Goal: Information Seeking & Learning: Check status

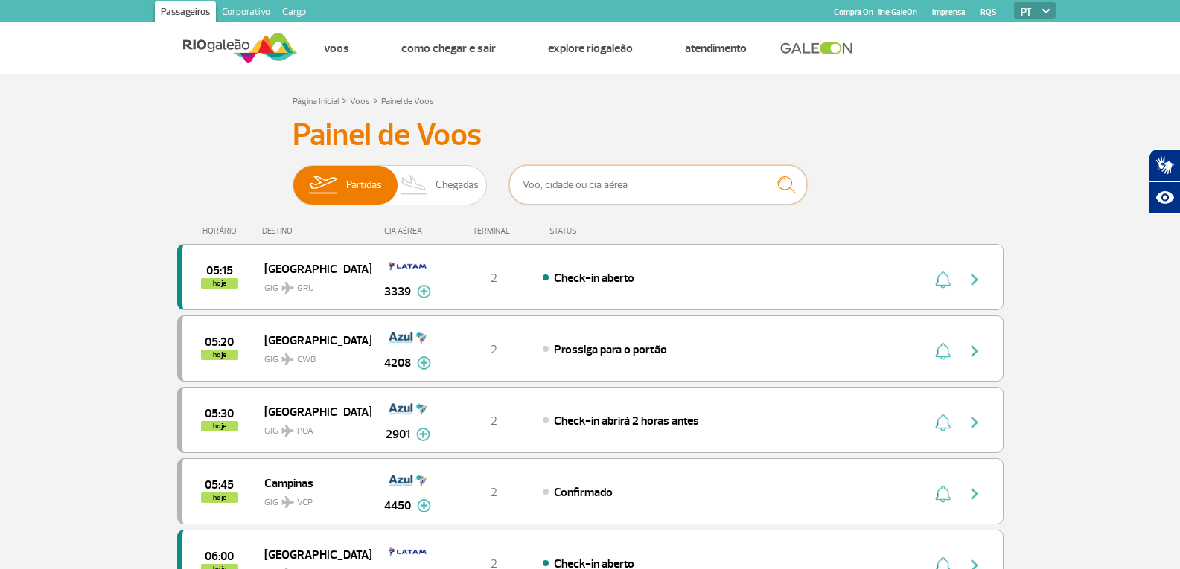
click at [557, 182] on input "text" at bounding box center [658, 184] width 298 height 39
type input "1523"
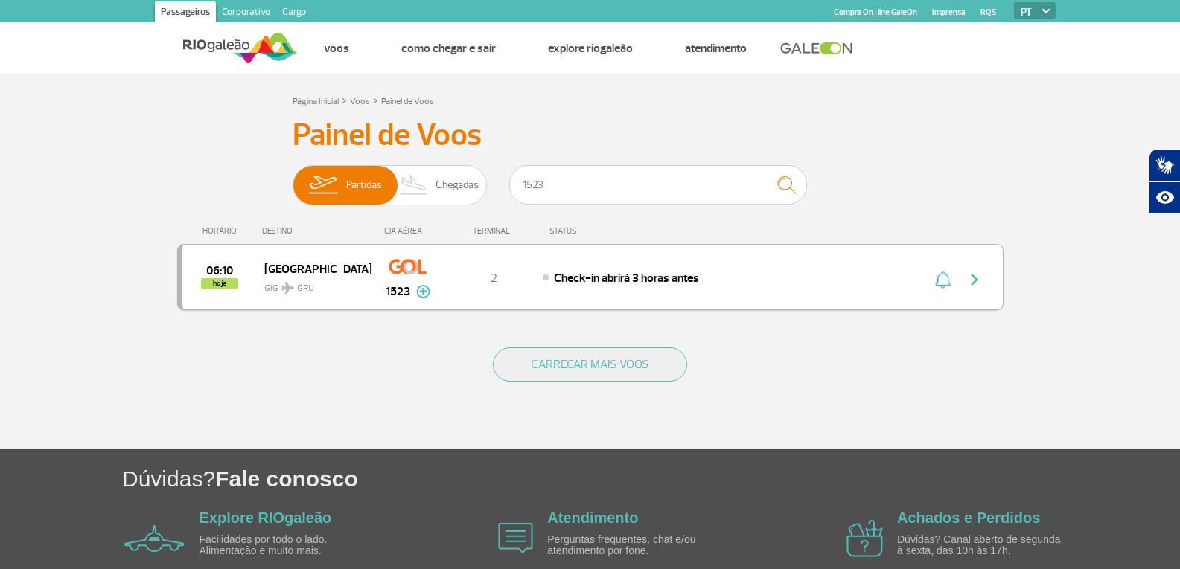
click at [974, 275] on img "button" at bounding box center [974, 280] width 18 height 18
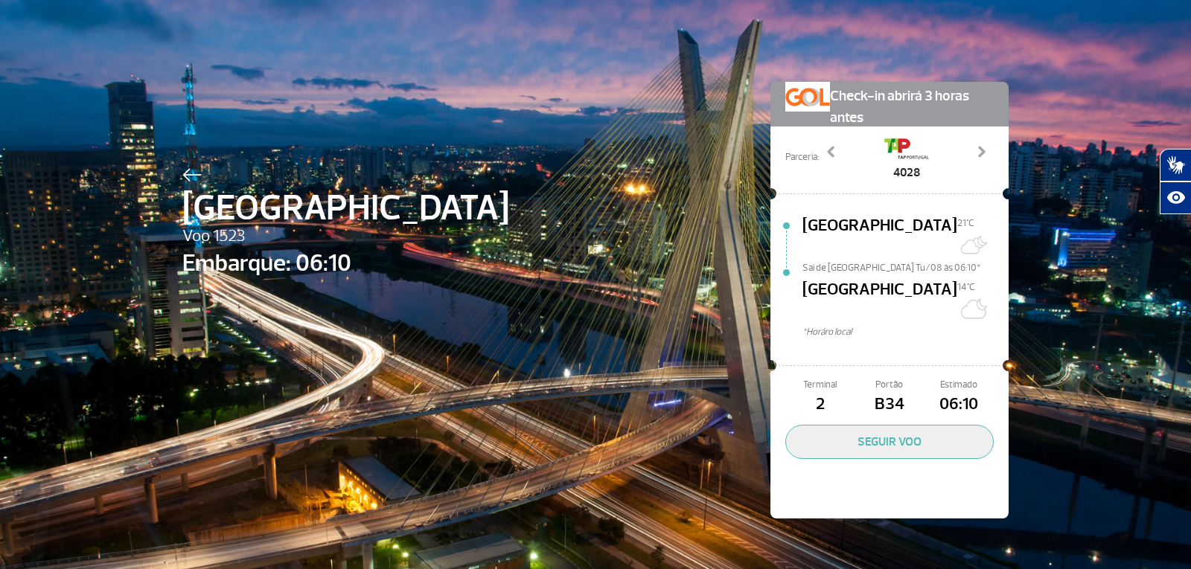
click at [182, 176] on img at bounding box center [191, 174] width 19 height 13
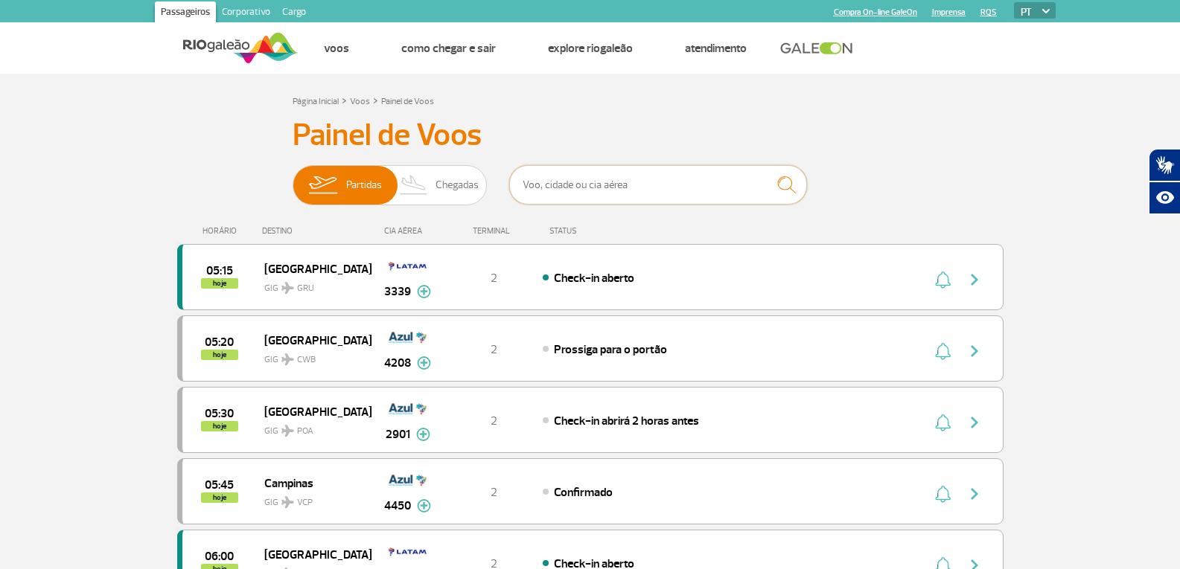
click at [551, 184] on input "text" at bounding box center [658, 184] width 298 height 39
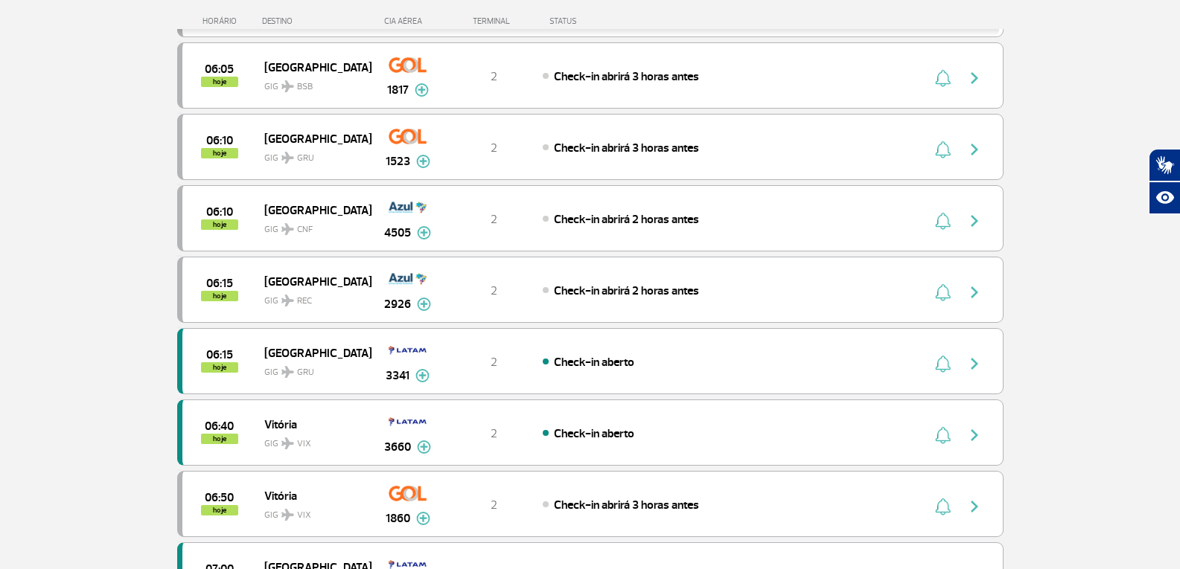
scroll to position [670, 0]
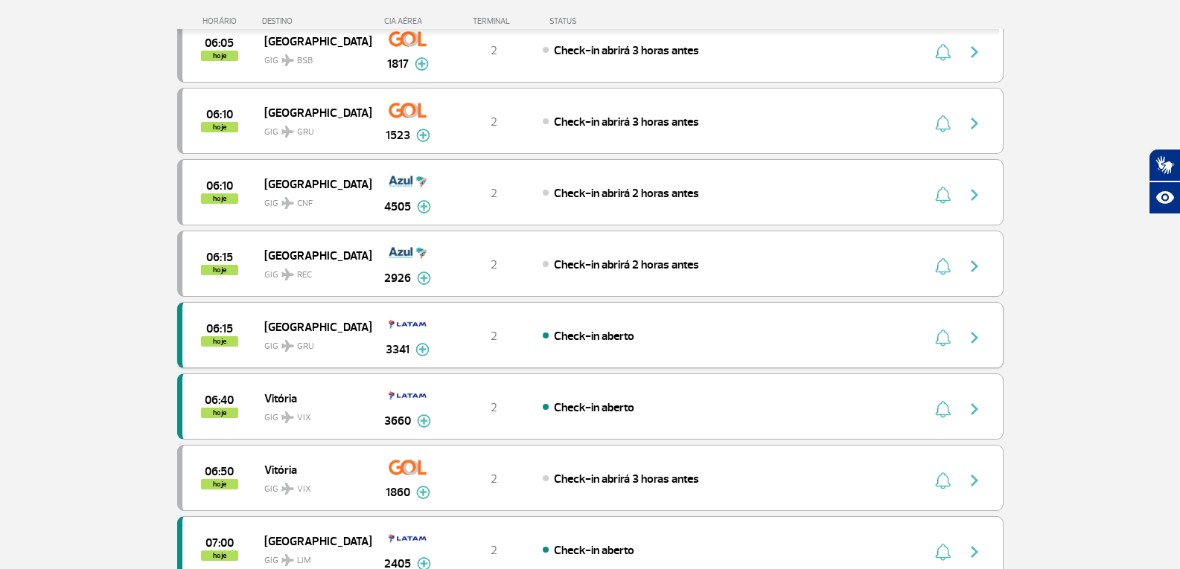
click at [979, 331] on img "button" at bounding box center [974, 338] width 18 height 18
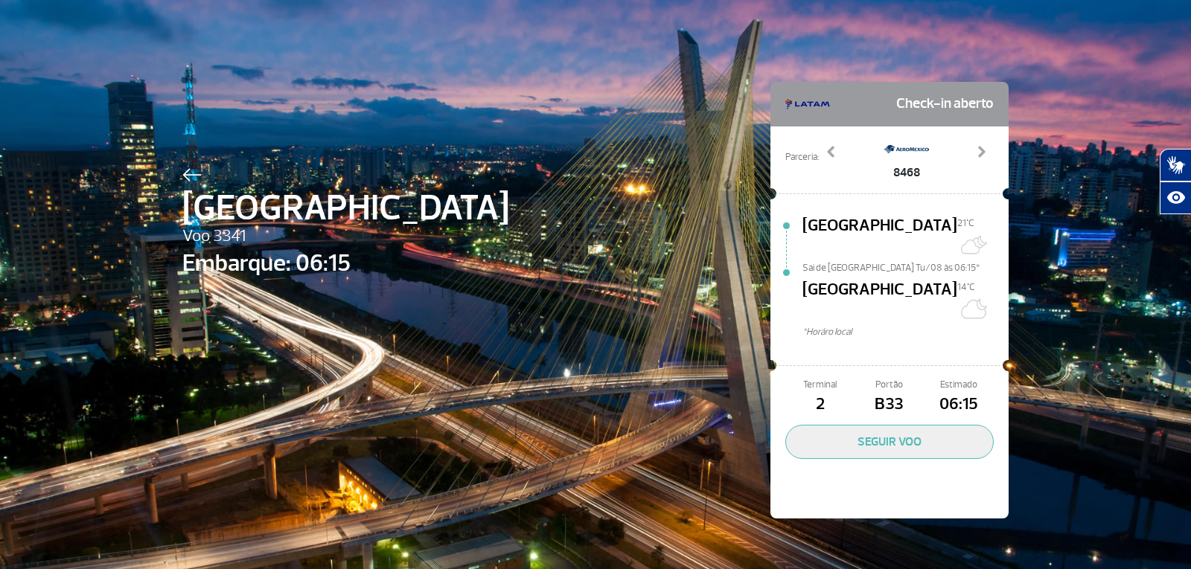
click at [185, 171] on img at bounding box center [191, 174] width 19 height 13
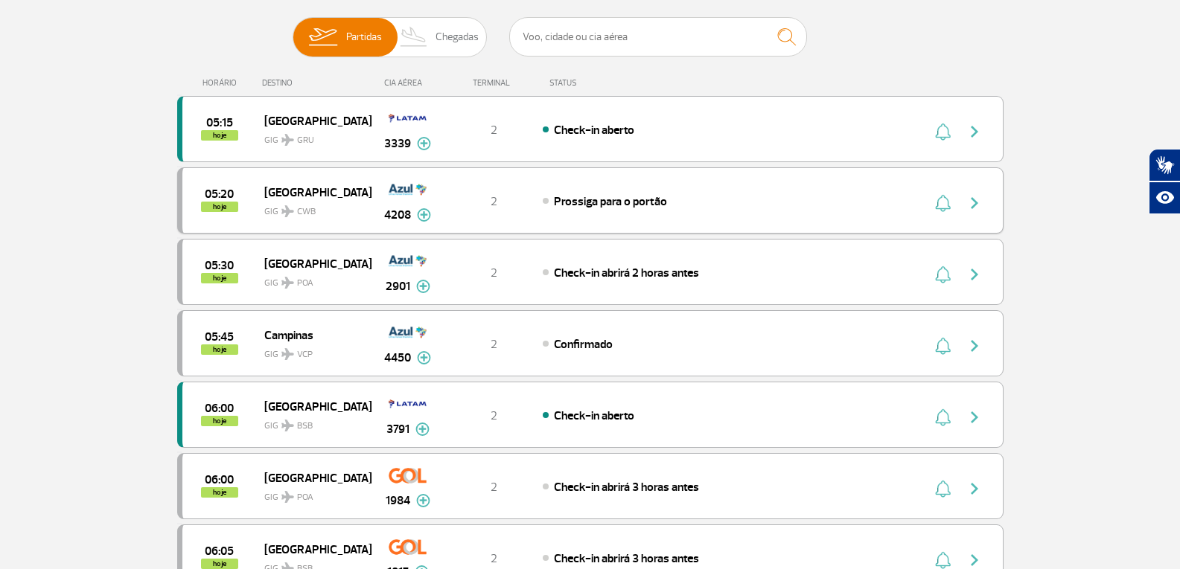
scroll to position [149, 0]
click at [619, 40] on input "text" at bounding box center [658, 35] width 298 height 39
type input "3791"
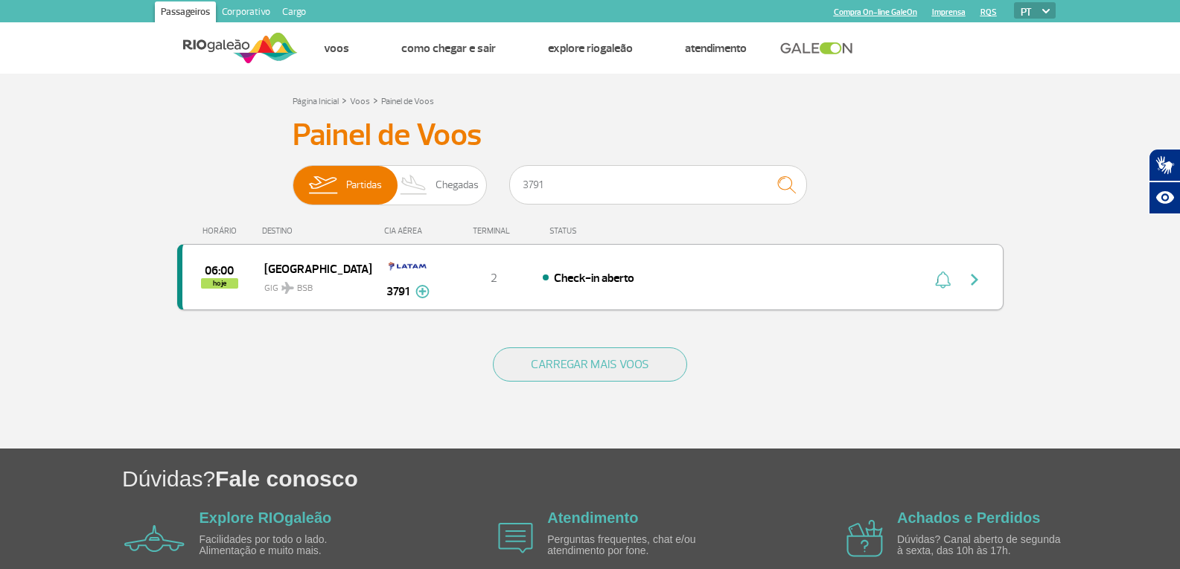
click at [980, 273] on img "button" at bounding box center [974, 280] width 18 height 18
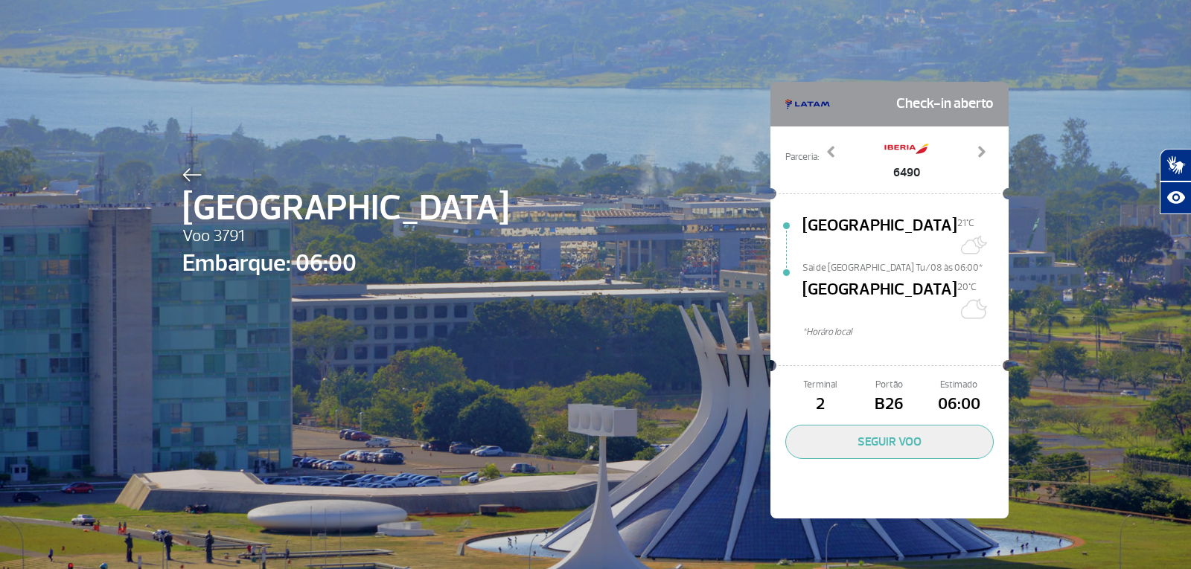
click at [182, 178] on img at bounding box center [191, 174] width 19 height 13
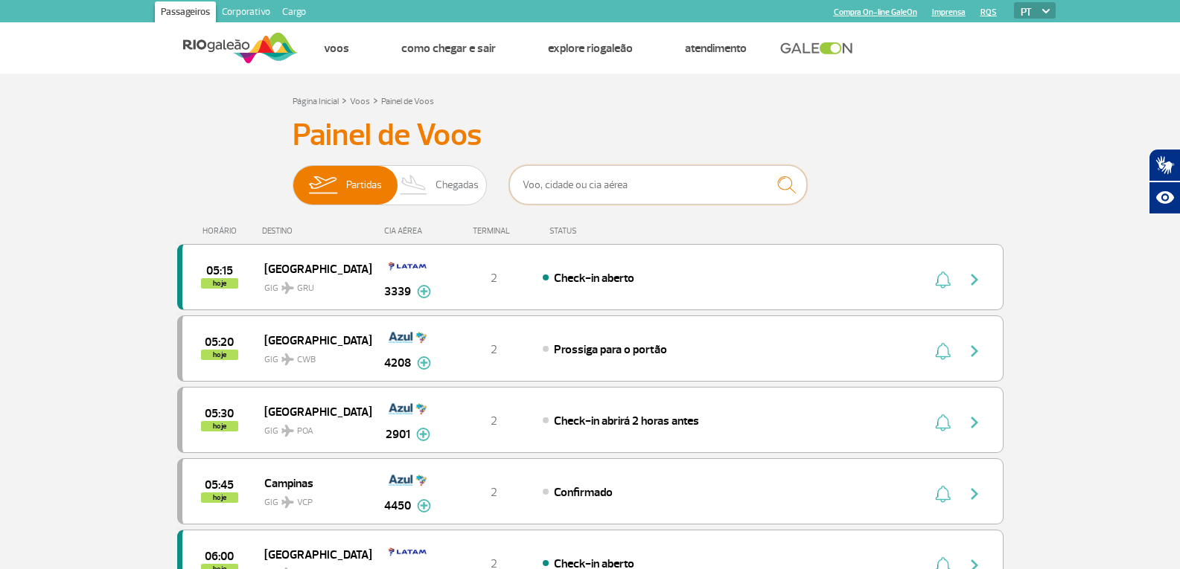
click at [679, 195] on input "text" at bounding box center [658, 184] width 298 height 39
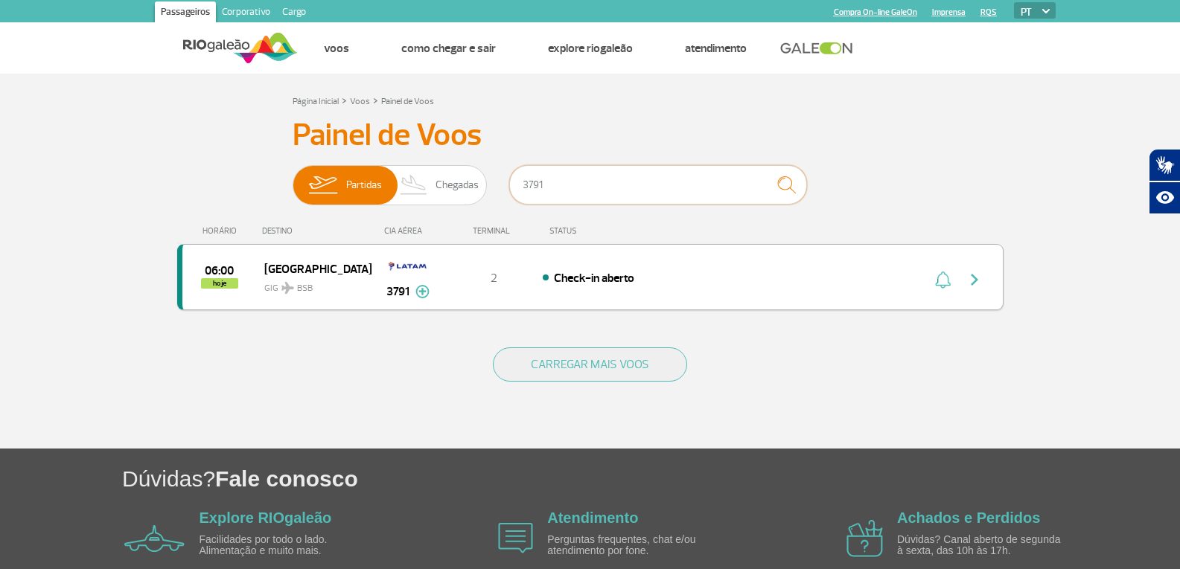
type input "3791"
click at [976, 280] on img "button" at bounding box center [974, 280] width 18 height 18
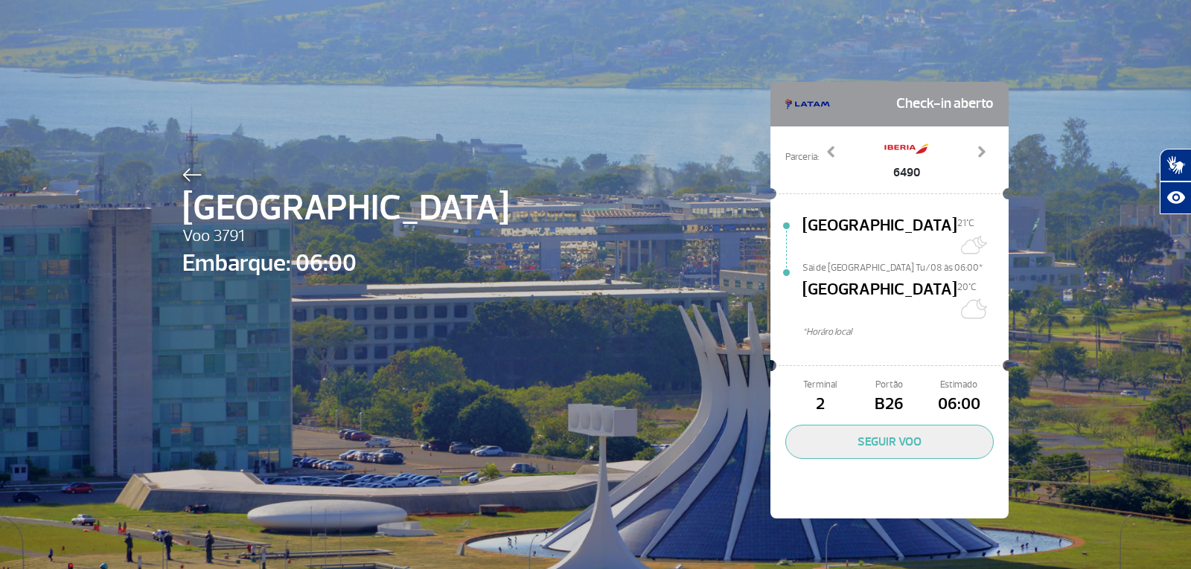
click at [182, 176] on img at bounding box center [191, 174] width 19 height 13
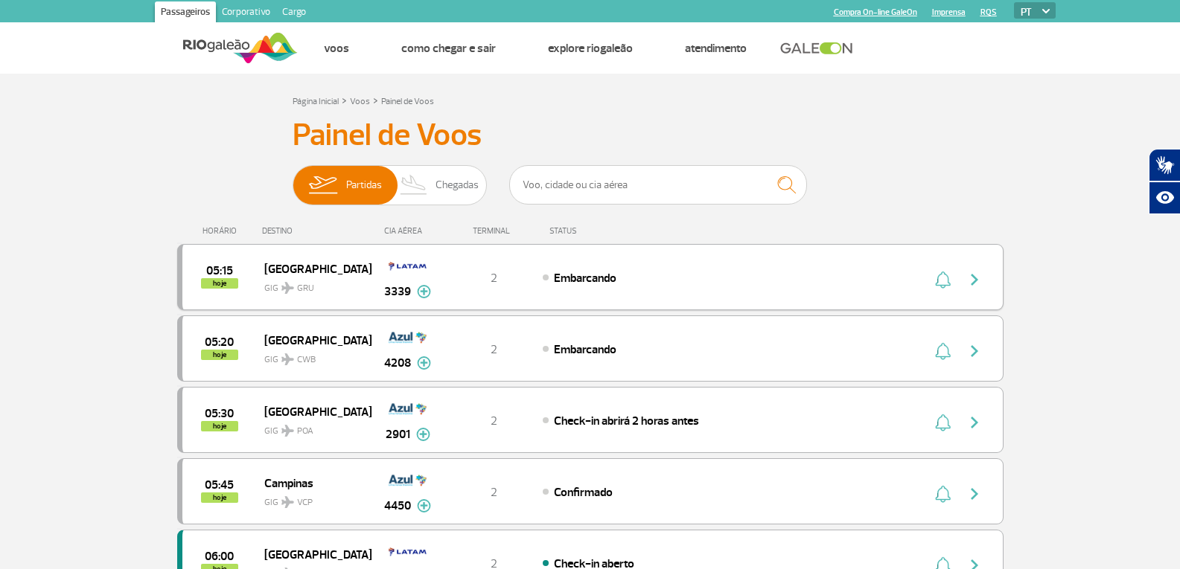
click at [969, 277] on img "button" at bounding box center [974, 280] width 18 height 18
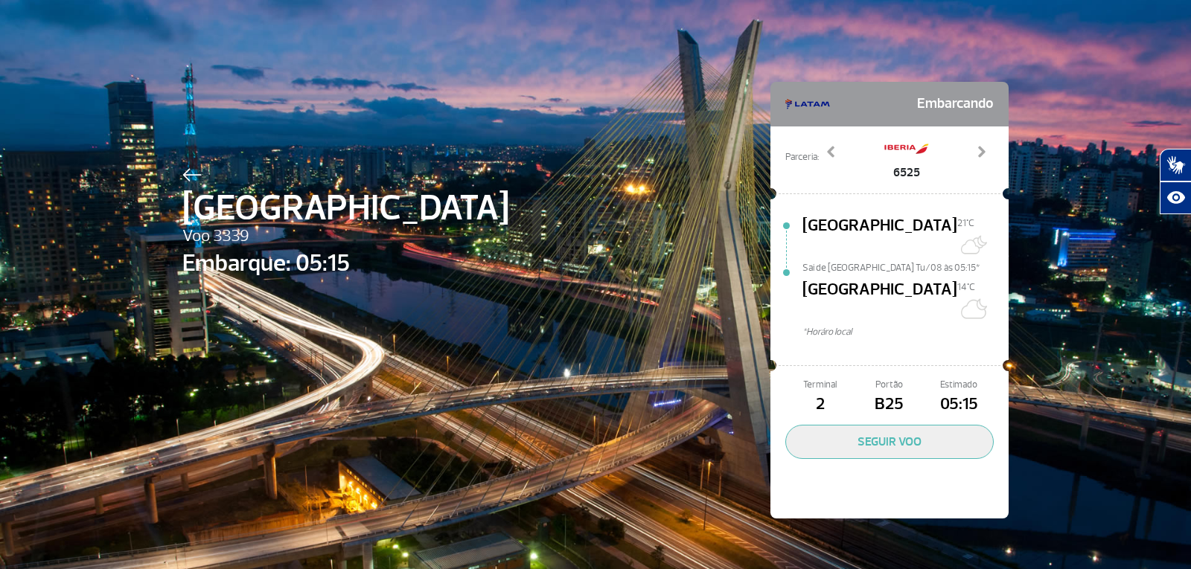
click at [182, 168] on img at bounding box center [191, 174] width 19 height 13
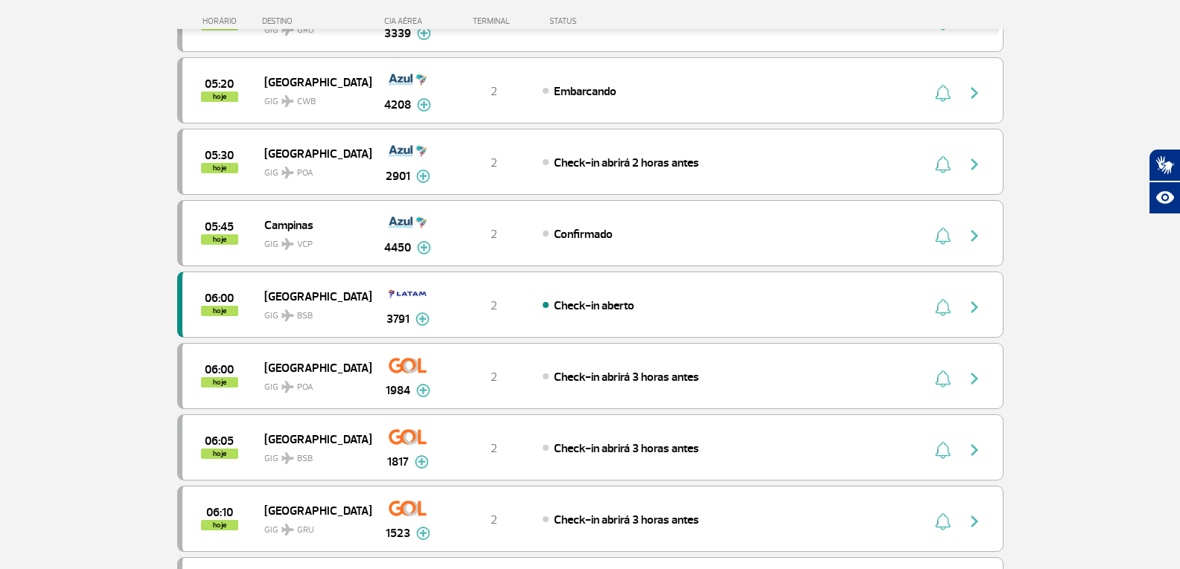
scroll to position [298, 0]
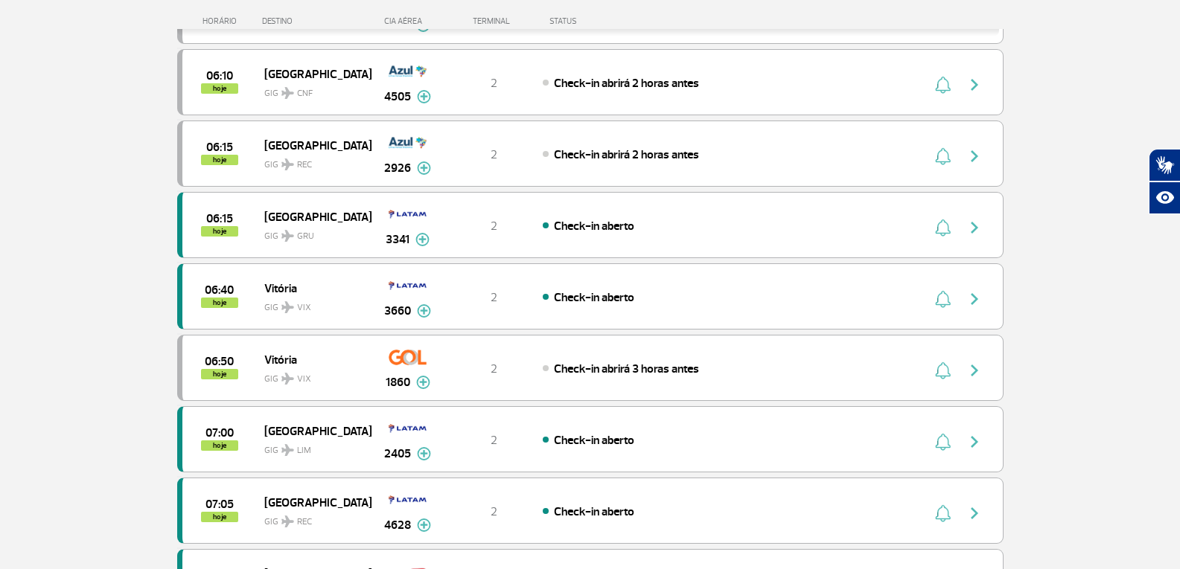
scroll to position [819, 0]
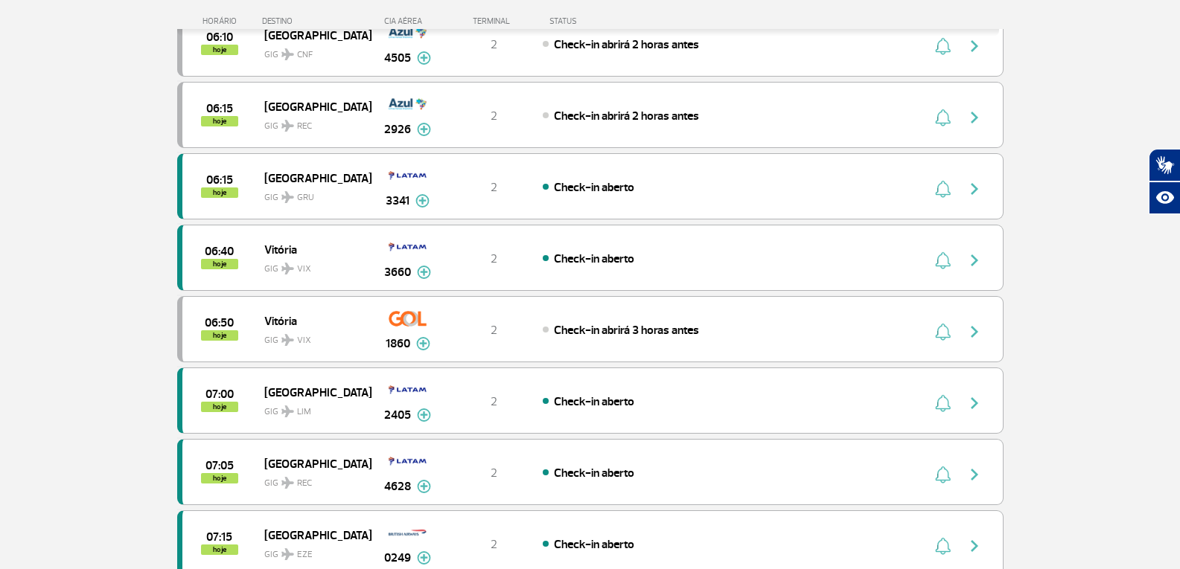
click at [82, 377] on section "Página Inicial > Voos > Painel de Voos Painel de Voos Partidas Chegadas 05:15 h…" at bounding box center [590, 128] width 1180 height 1746
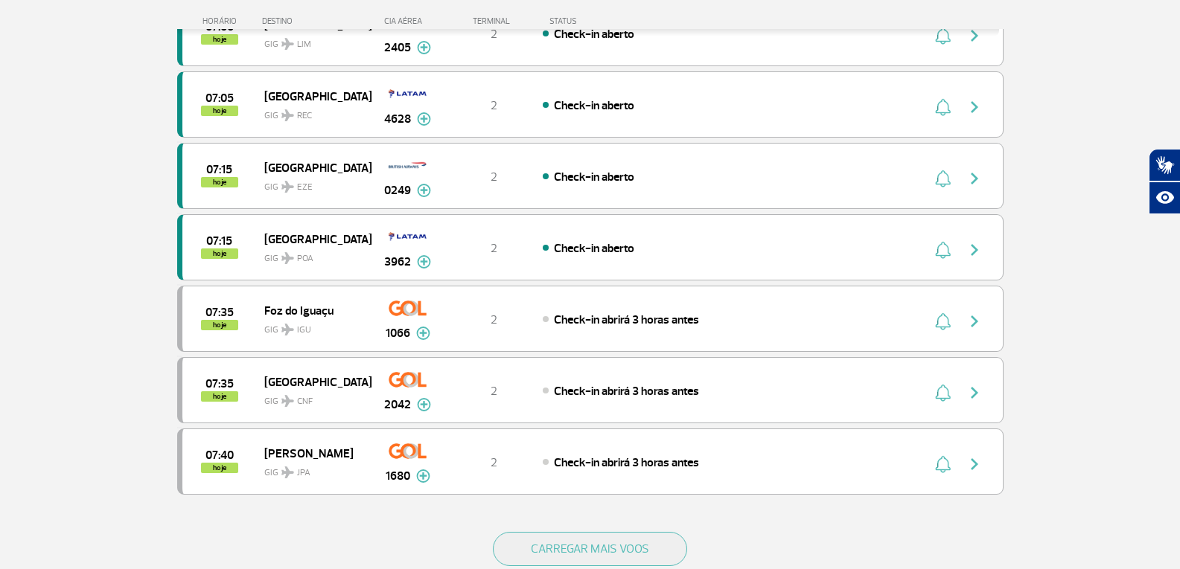
scroll to position [1191, 0]
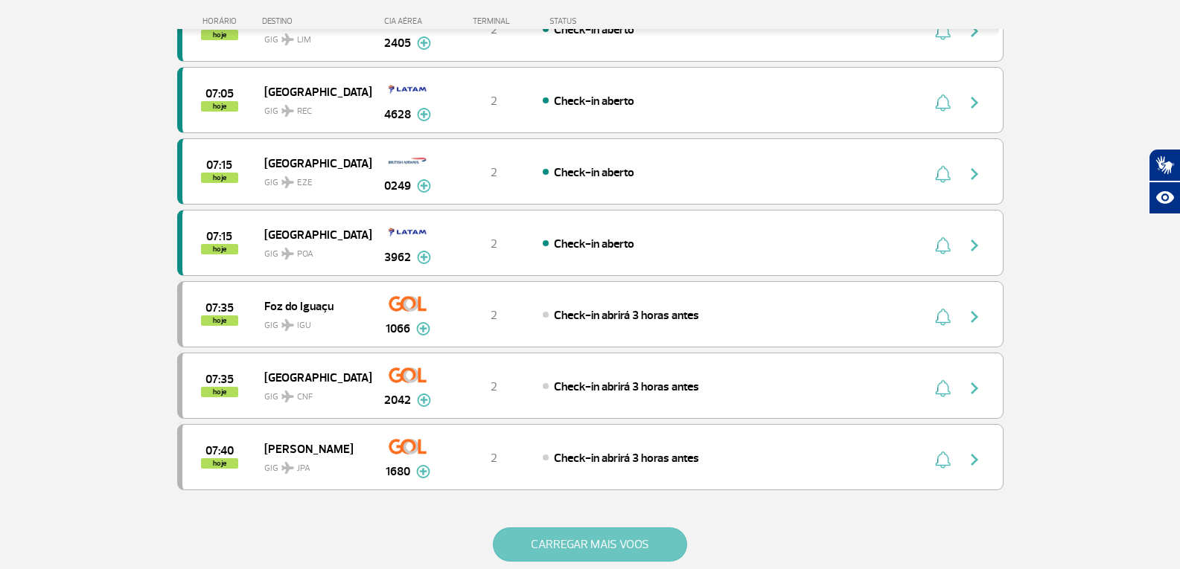
click at [556, 544] on button "CARREGAR MAIS VOOS" at bounding box center [590, 545] width 194 height 34
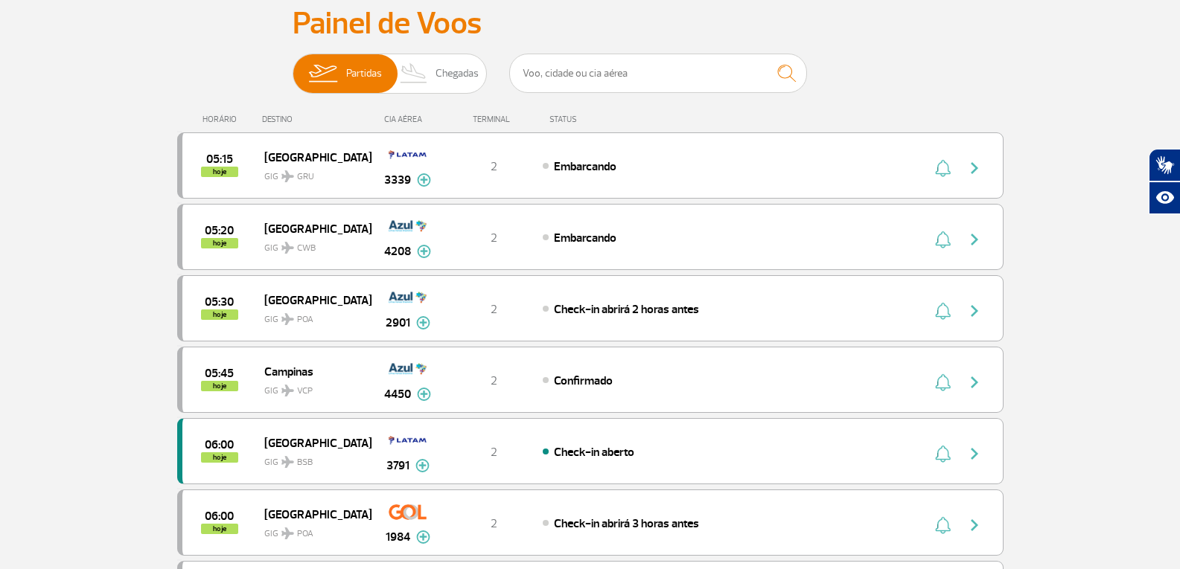
scroll to position [74, 0]
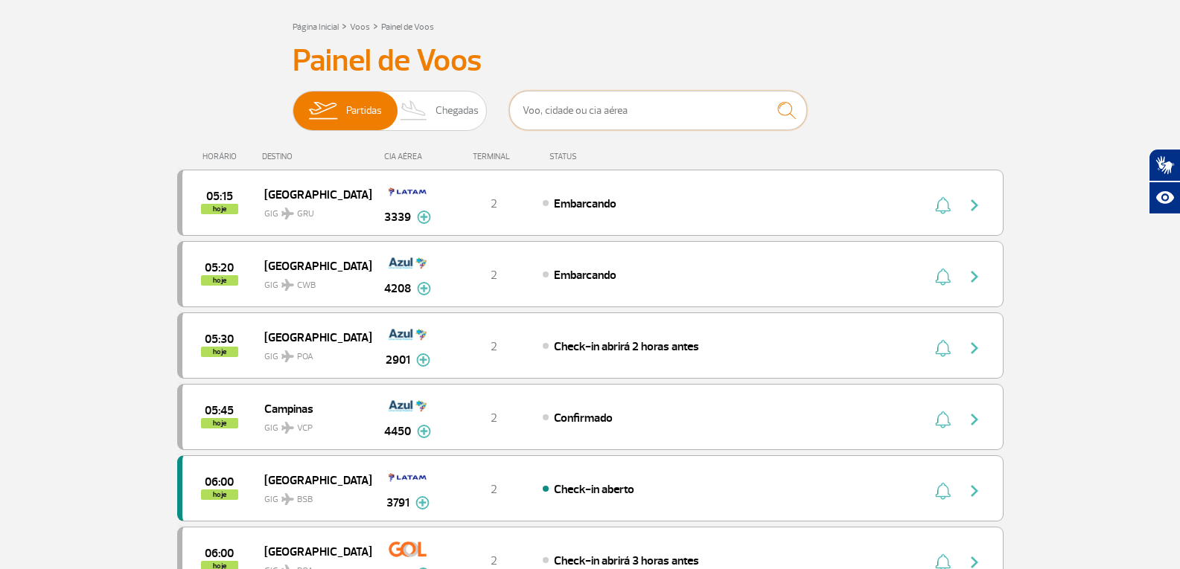
click at [575, 94] on input "text" at bounding box center [658, 110] width 298 height 39
type input "3791"
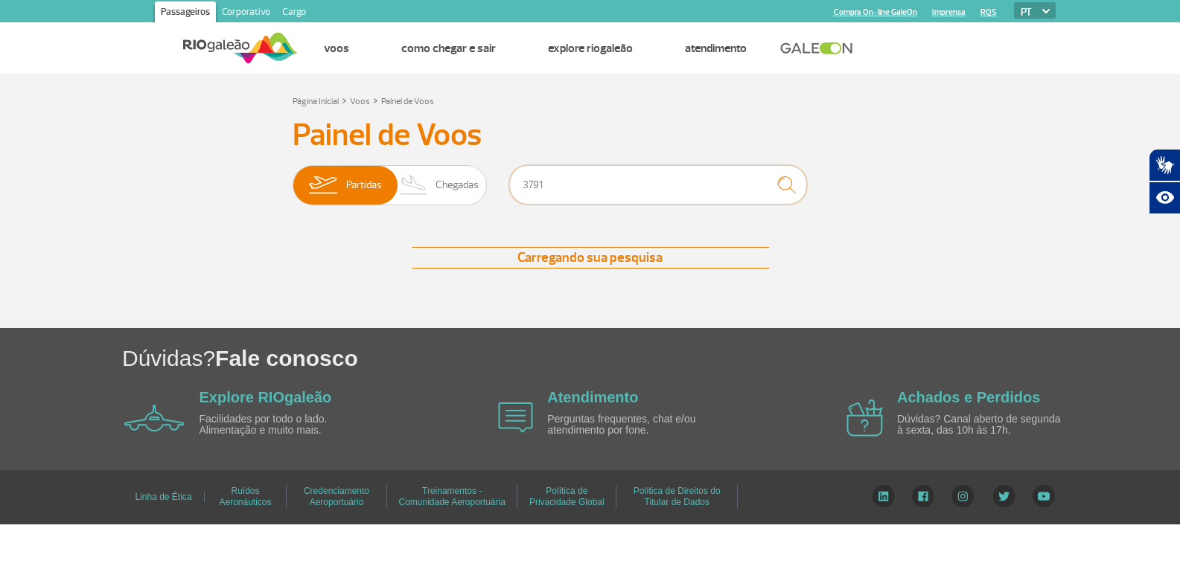
scroll to position [0, 0]
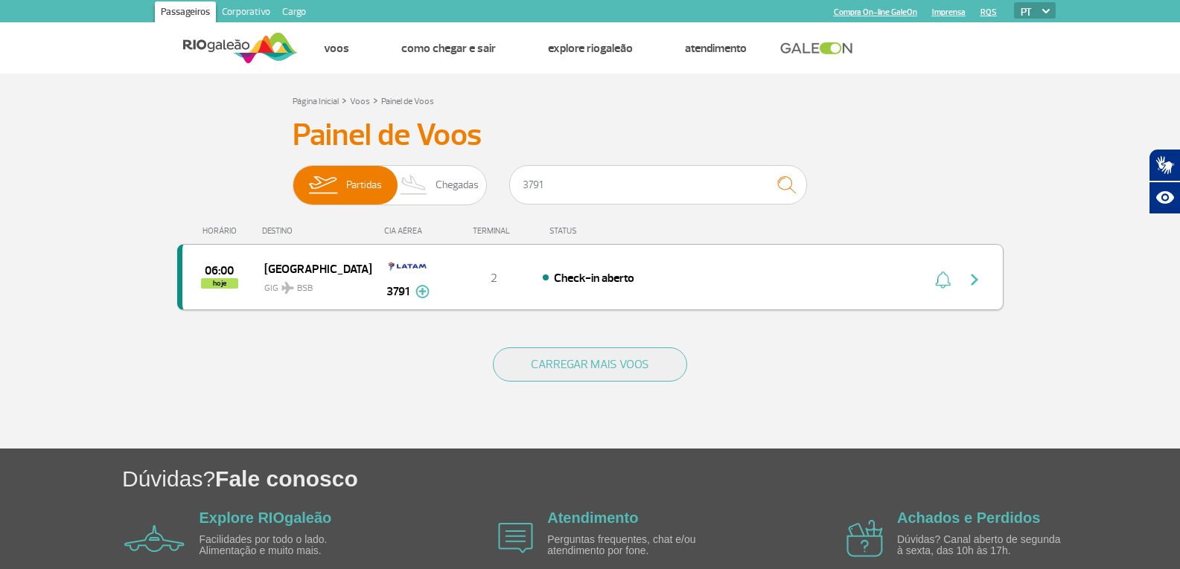
click at [980, 279] on img "button" at bounding box center [974, 280] width 18 height 18
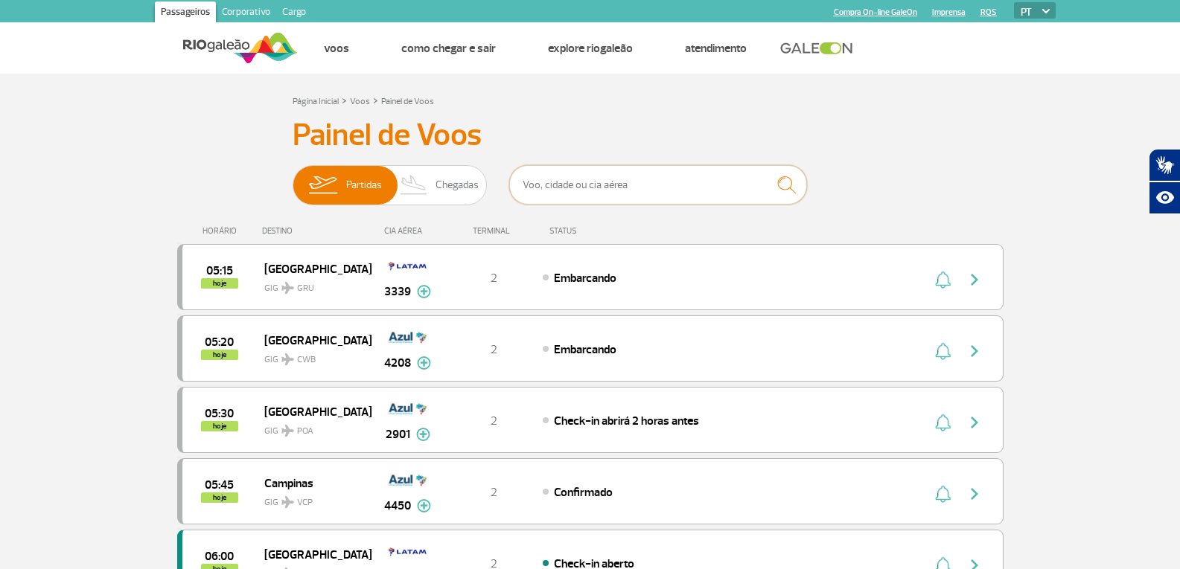
click at [653, 183] on input "text" at bounding box center [658, 184] width 298 height 39
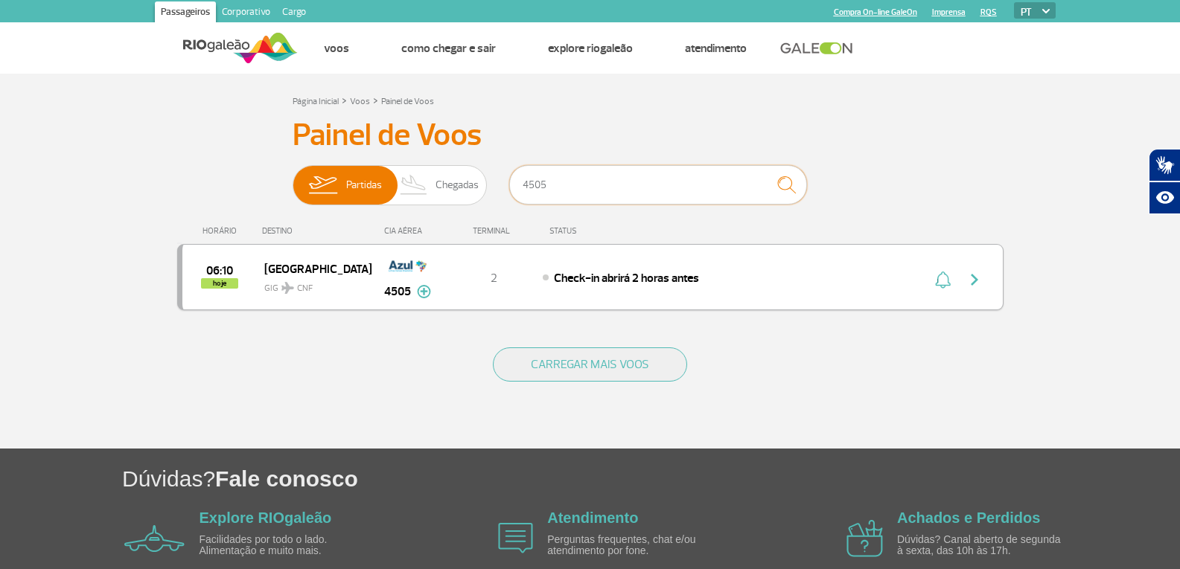
type input "4505"
click at [977, 277] on img "button" at bounding box center [974, 280] width 18 height 18
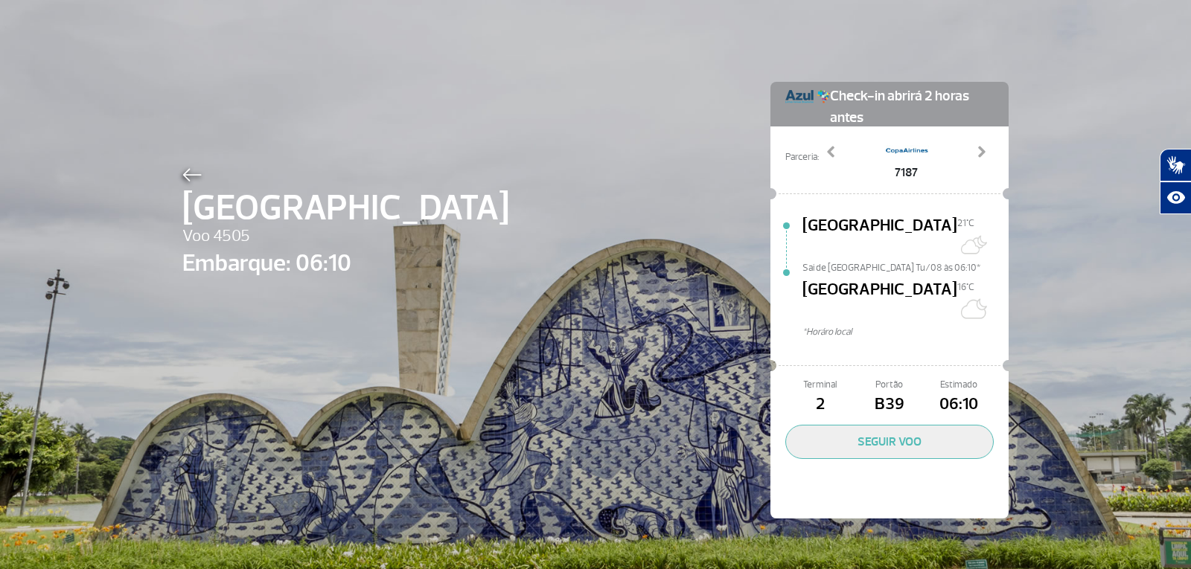
click at [182, 175] on img at bounding box center [191, 174] width 19 height 13
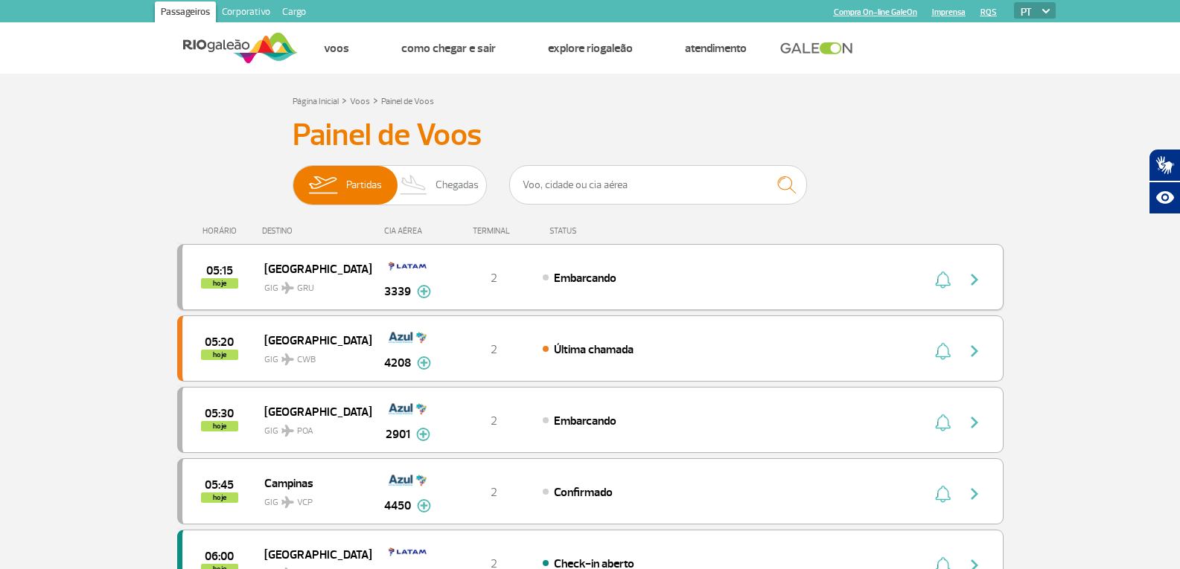
click at [981, 280] on img "button" at bounding box center [974, 280] width 18 height 18
click at [549, 185] on input "text" at bounding box center [658, 184] width 298 height 39
type input "1860"
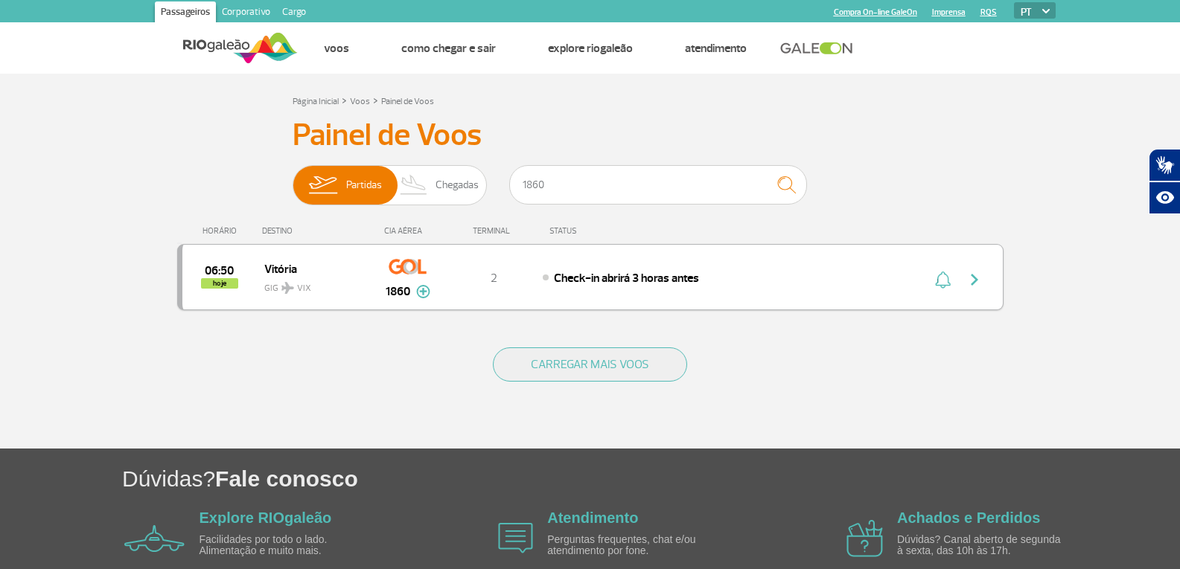
click at [980, 275] on img "button" at bounding box center [974, 280] width 18 height 18
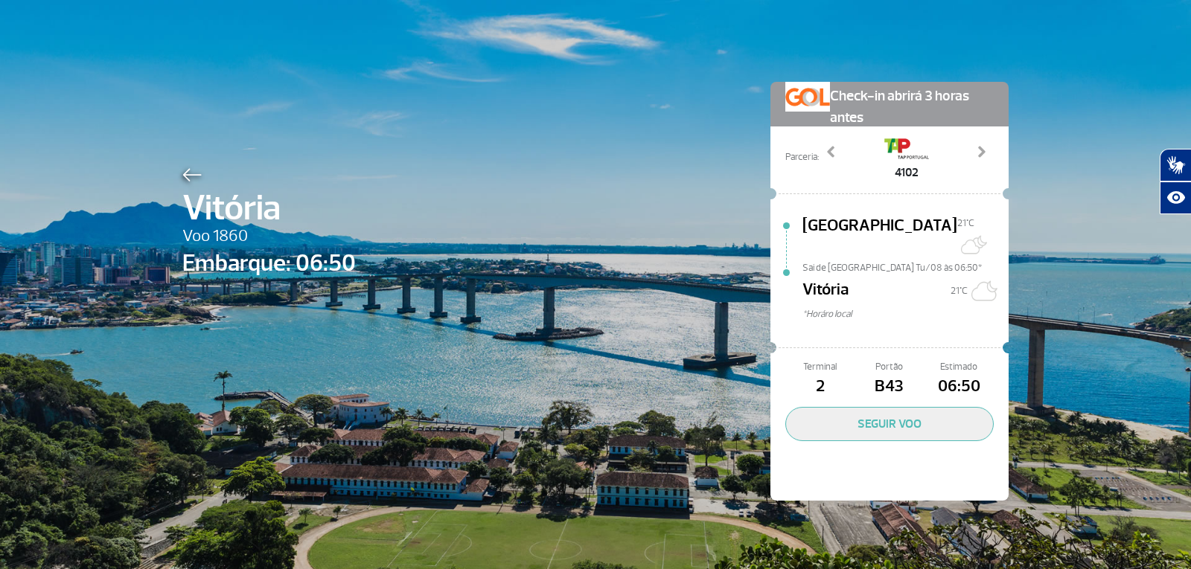
click at [187, 169] on img at bounding box center [191, 174] width 19 height 13
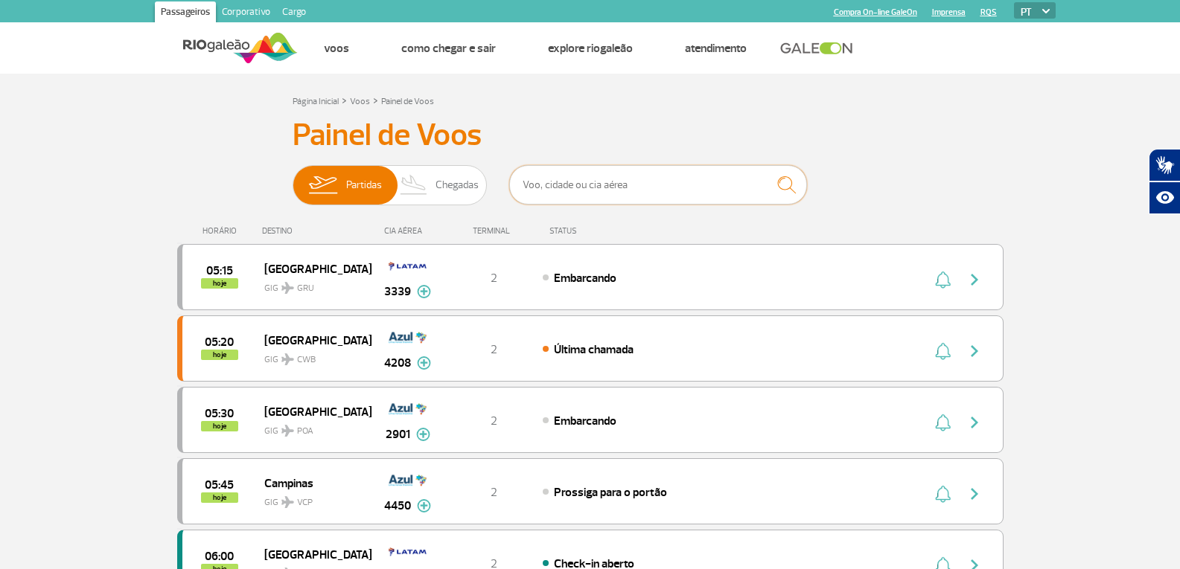
click at [660, 175] on input "text" at bounding box center [658, 184] width 298 height 39
type input "1680"
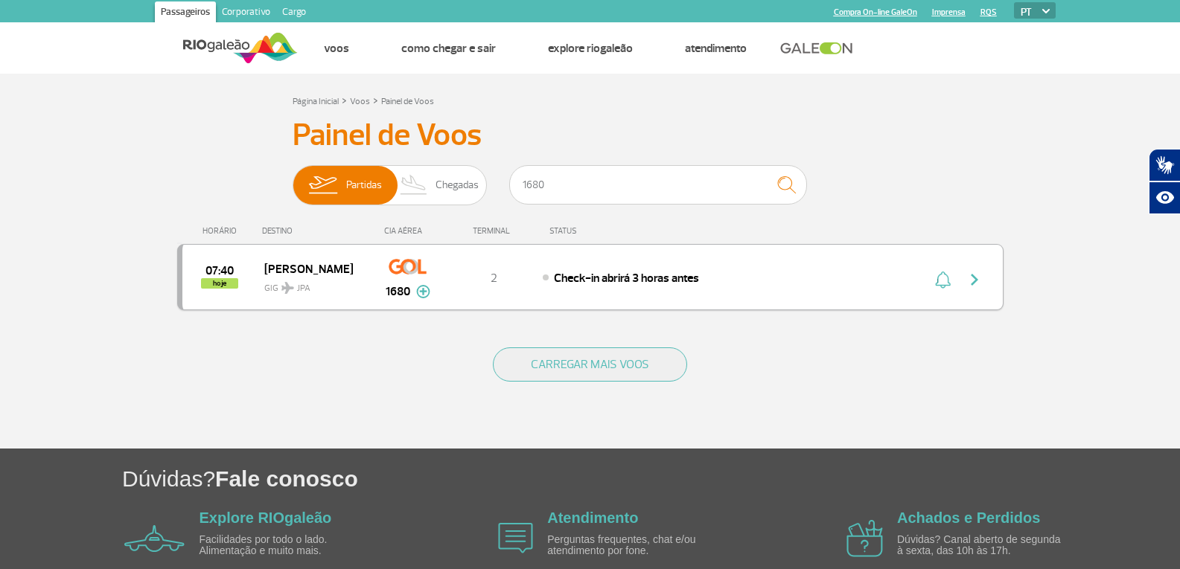
click at [981, 278] on img "button" at bounding box center [974, 280] width 18 height 18
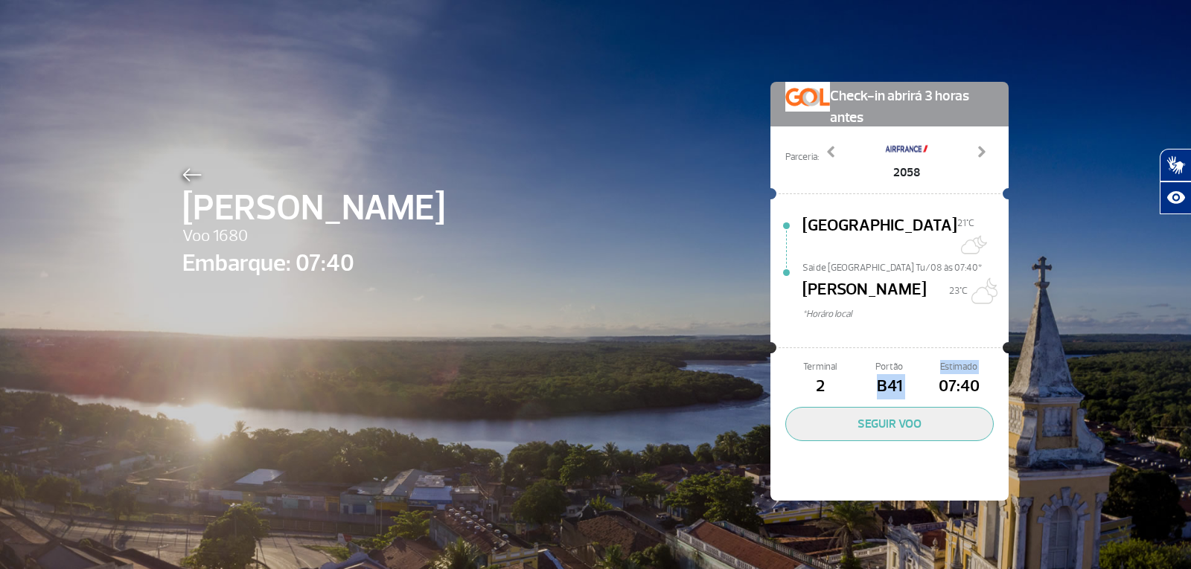
drag, startPoint x: 869, startPoint y: 370, endPoint x: 918, endPoint y: 365, distance: 50.1
click at [918, 365] on div "Terminal 2 Portão B41 Estimado 07:40" at bounding box center [889, 379] width 208 height 39
click at [918, 364] on div "Terminal 2 Portão B41 Estimado 07:40" at bounding box center [889, 379] width 208 height 39
click at [875, 374] on span "B41" at bounding box center [888, 386] width 69 height 25
click at [182, 176] on img at bounding box center [191, 174] width 19 height 13
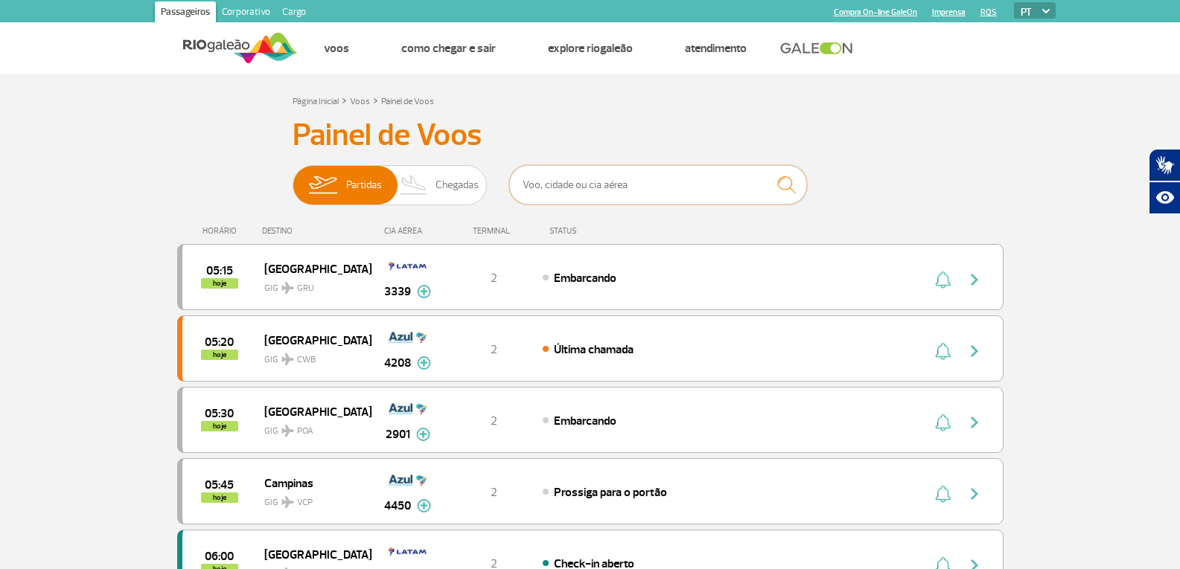
click at [530, 188] on input "text" at bounding box center [658, 184] width 298 height 39
type input "1817"
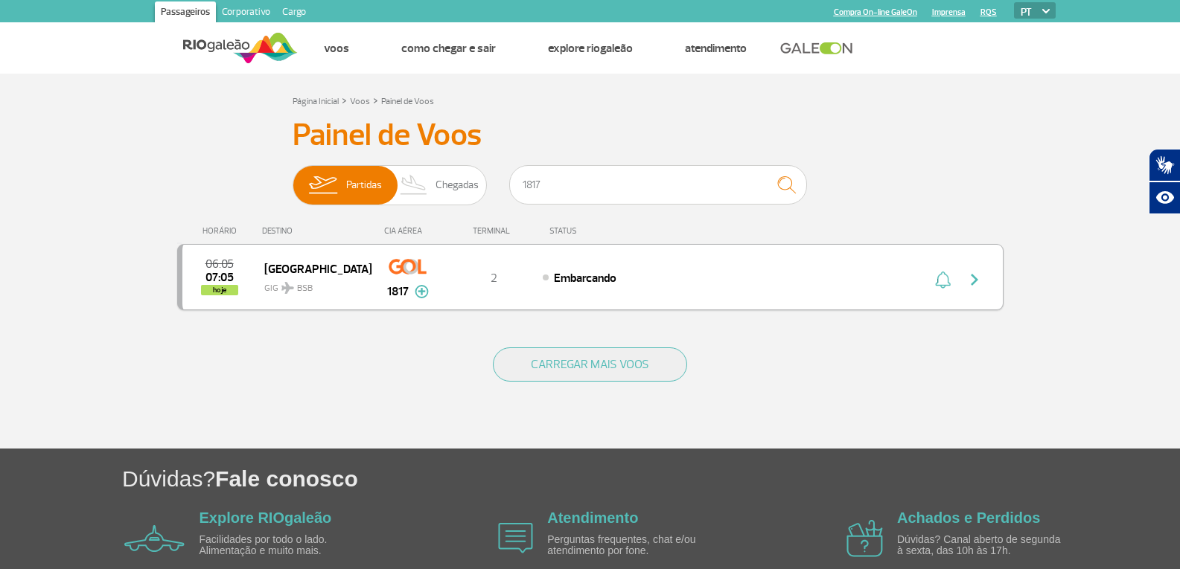
click at [972, 277] on img "button" at bounding box center [974, 280] width 18 height 18
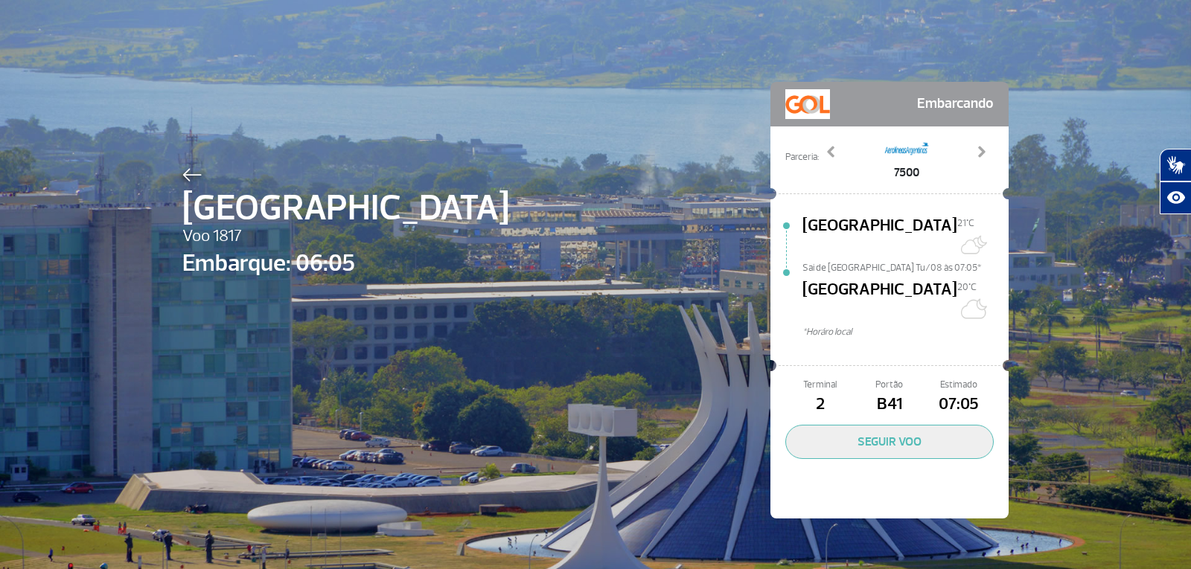
click at [182, 173] on img at bounding box center [191, 174] width 19 height 13
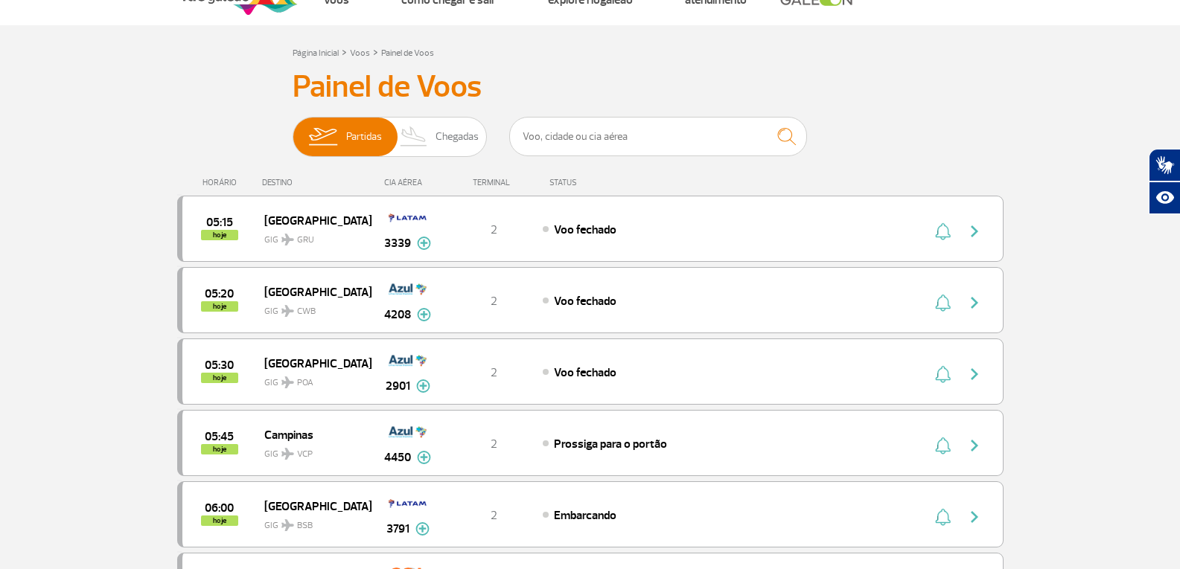
scroll to position [74, 0]
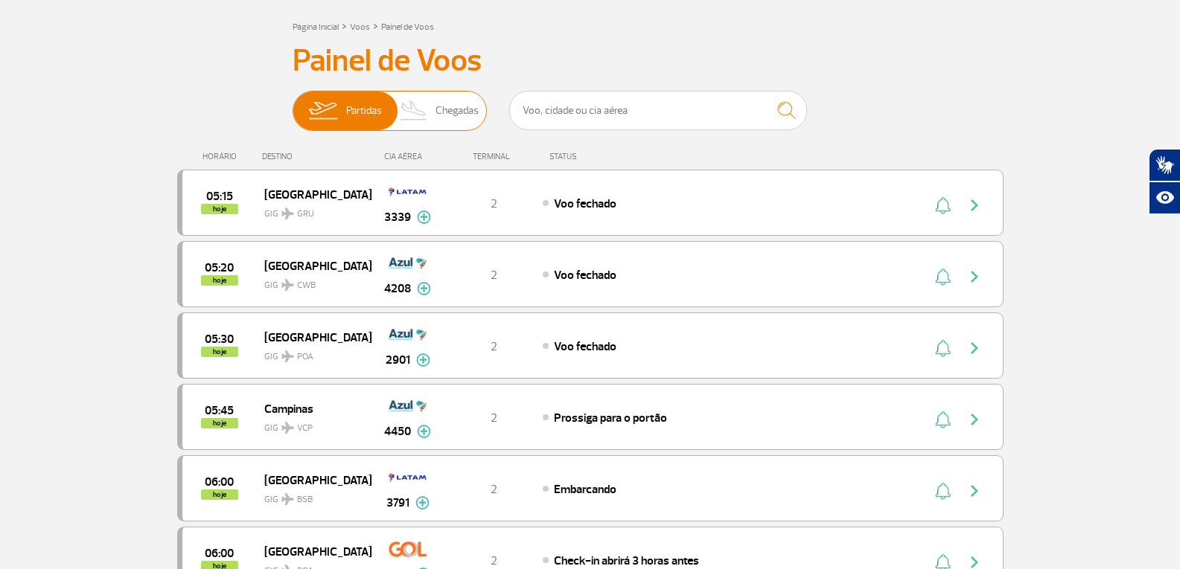
click at [425, 99] on img at bounding box center [414, 111] width 44 height 39
click at [293, 103] on input "Partidas Chegadas" at bounding box center [293, 103] width 0 height 0
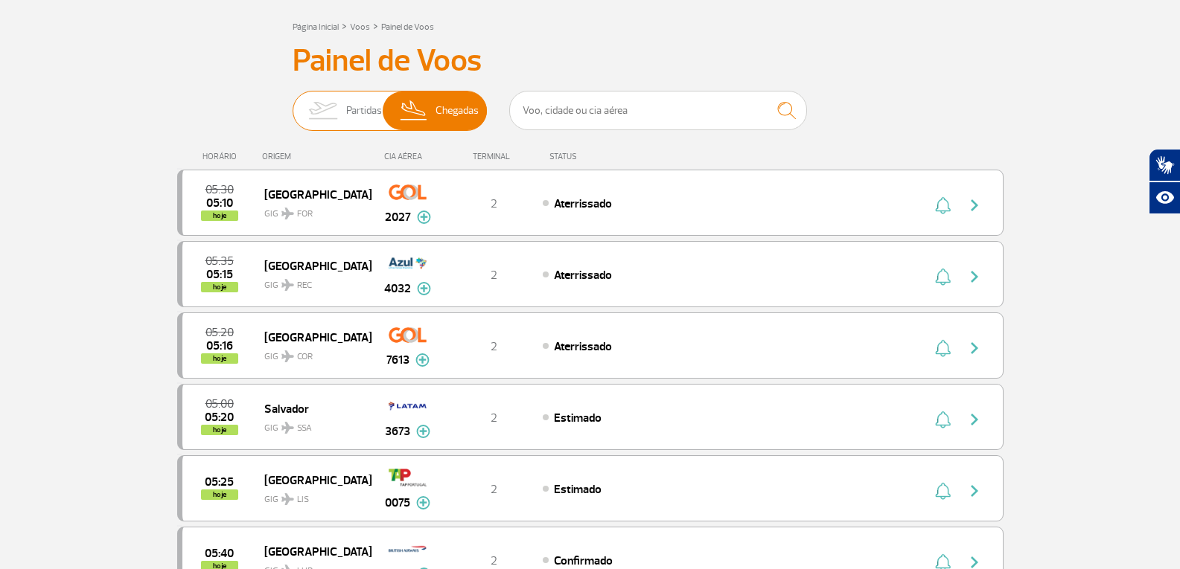
click at [337, 103] on img at bounding box center [322, 111] width 47 height 39
click at [293, 103] on input "Partidas Chegadas" at bounding box center [293, 103] width 0 height 0
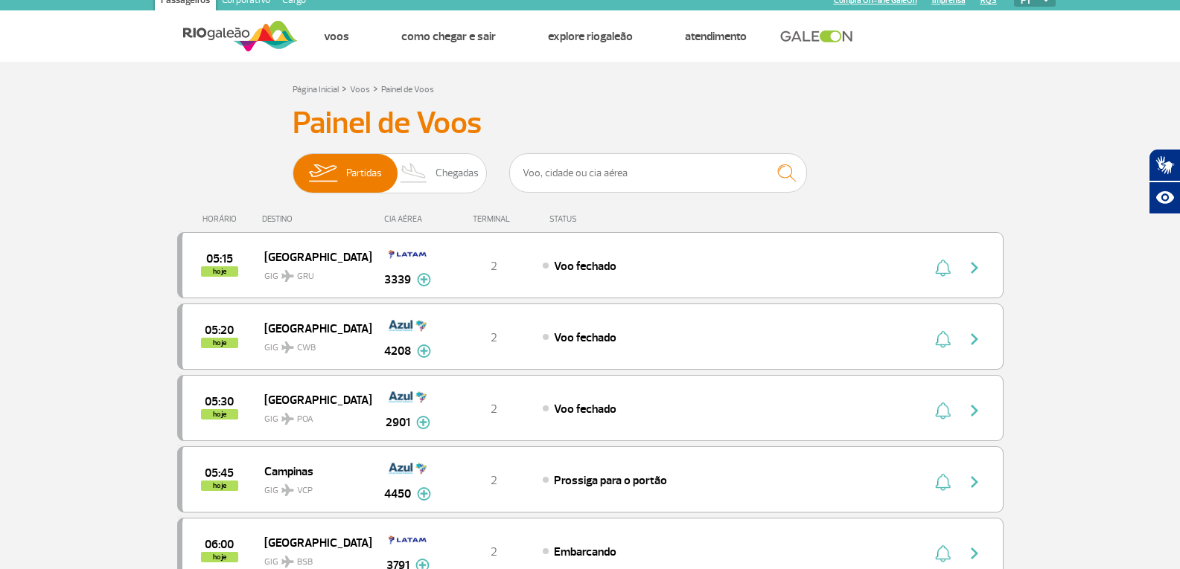
scroll to position [0, 0]
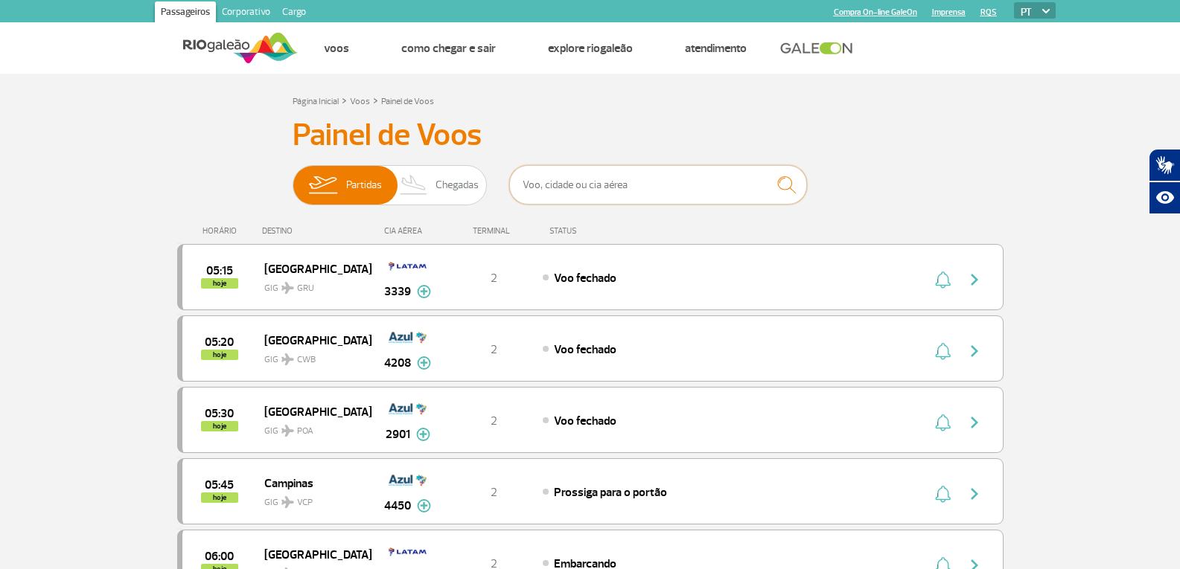
click at [648, 196] on input "text" at bounding box center [658, 184] width 298 height 39
type input "2046"
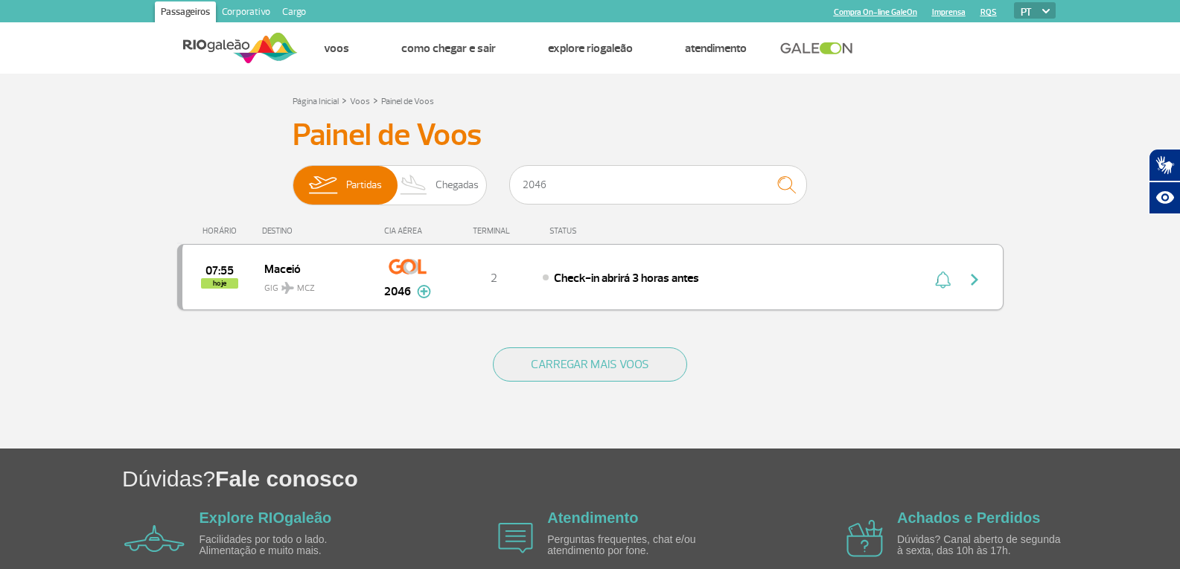
click at [977, 269] on button "button" at bounding box center [978, 278] width 34 height 24
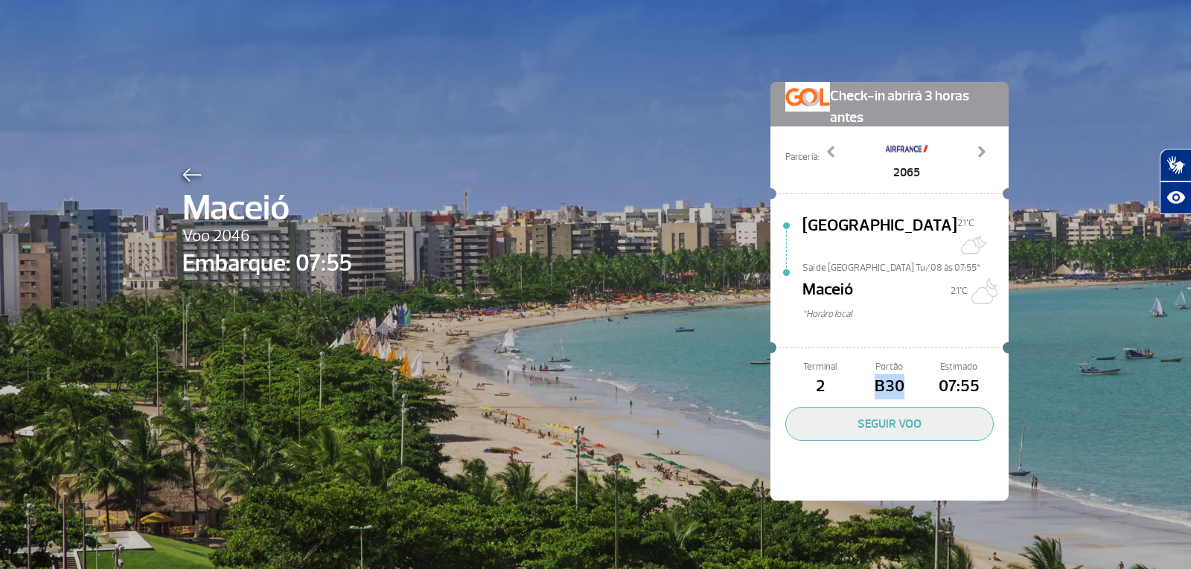
drag, startPoint x: 863, startPoint y: 364, endPoint x: 901, endPoint y: 363, distance: 37.2
click at [901, 374] on span "B30" at bounding box center [888, 386] width 69 height 25
click at [182, 177] on img at bounding box center [191, 174] width 19 height 13
